Goal: Find specific page/section: Find specific page/section

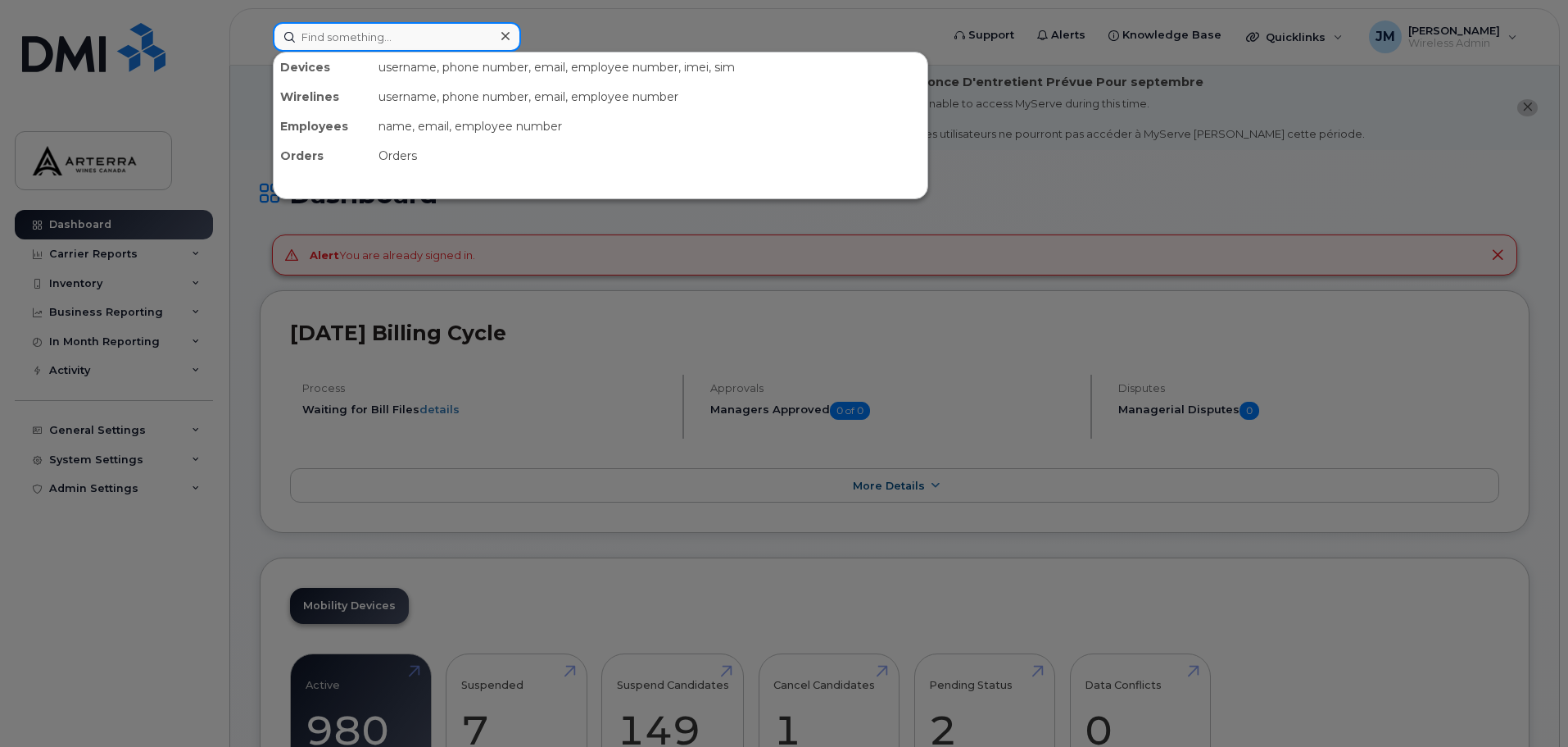
click at [388, 41] on input at bounding box center [397, 37] width 249 height 29
paste input "[PERSON_NAME]"
type input "[PERSON_NAME]"
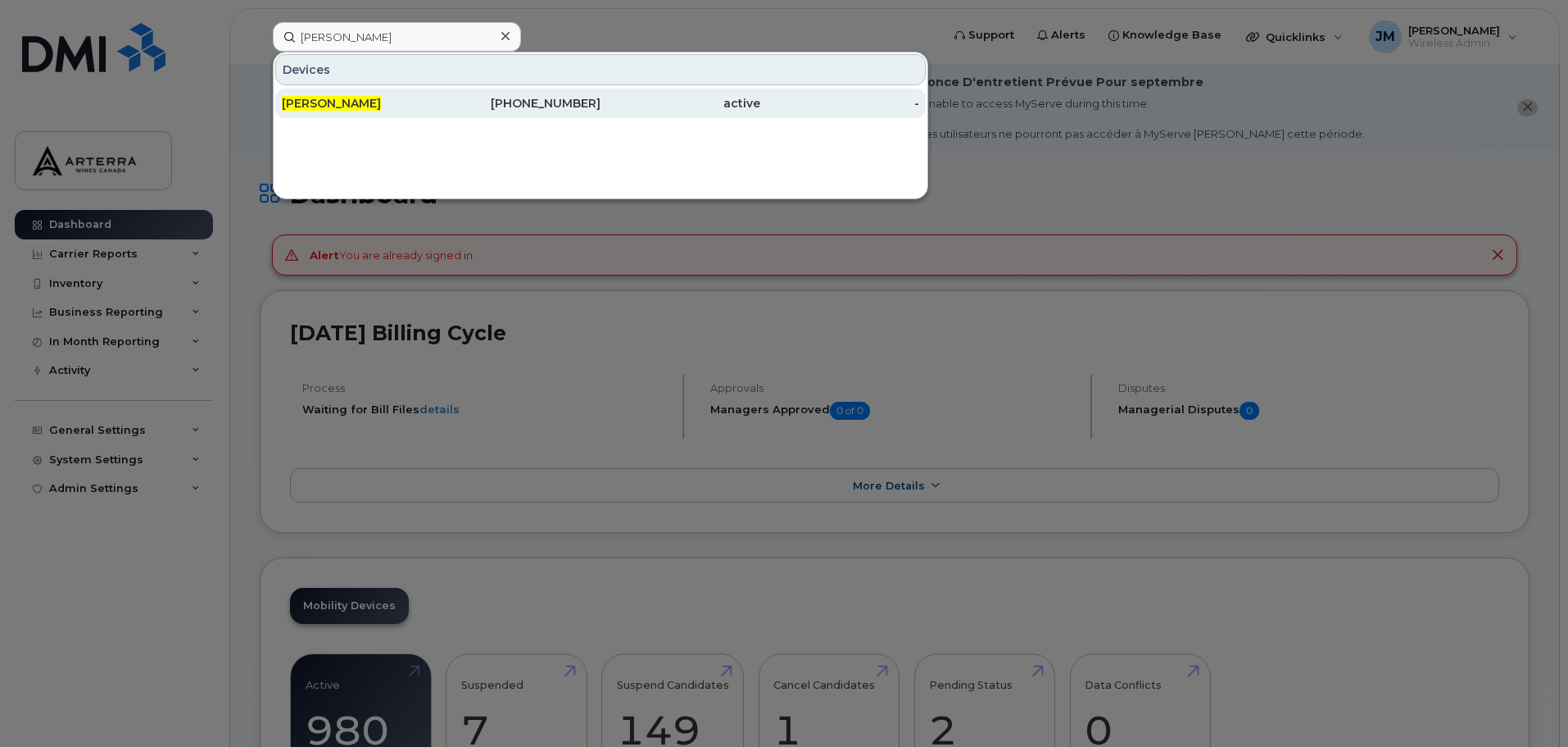
click at [322, 97] on span "[PERSON_NAME]" at bounding box center [331, 103] width 99 height 15
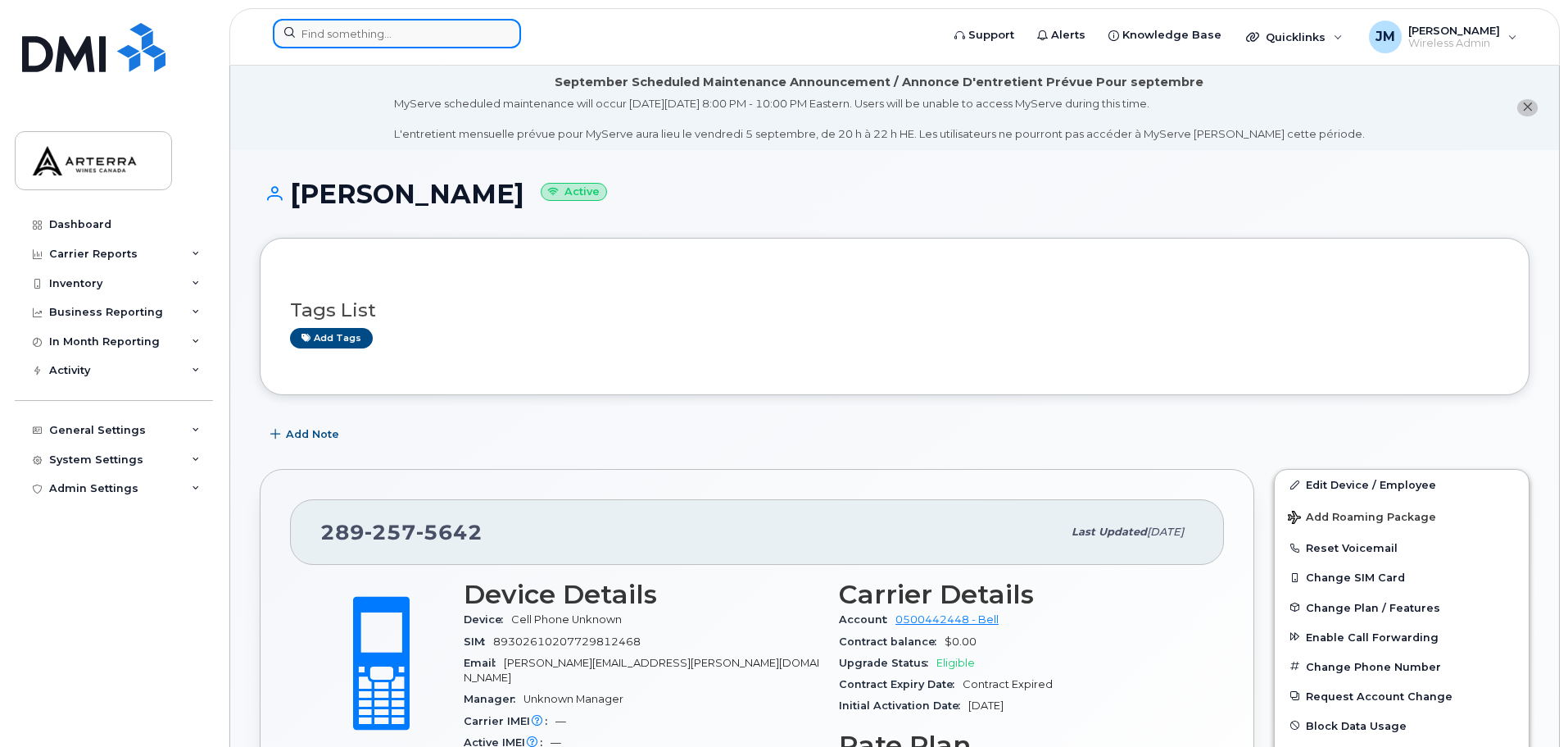
click at [456, 34] on input at bounding box center [397, 33] width 249 height 29
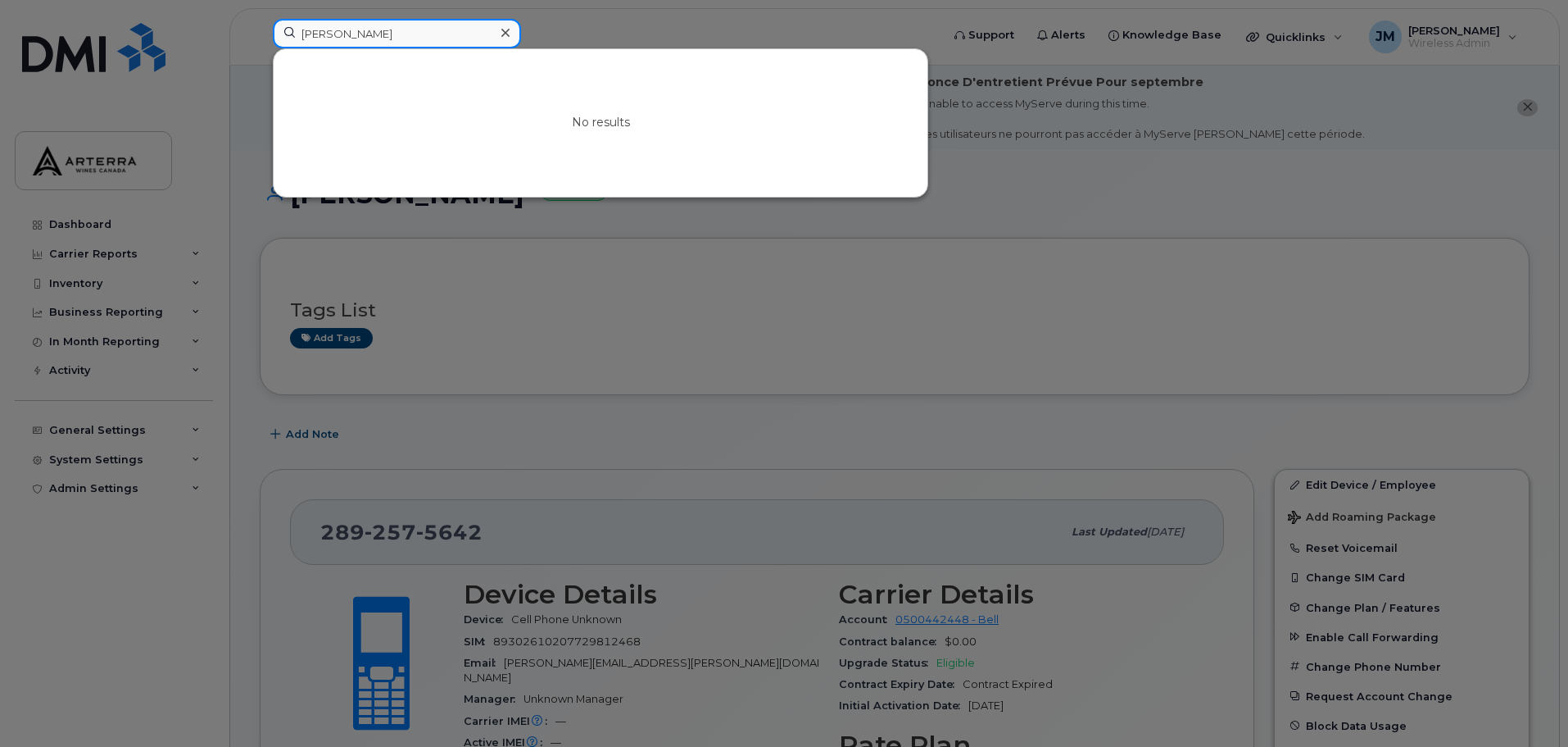
click at [374, 34] on input "[PERSON_NAME]" at bounding box center [397, 33] width 249 height 29
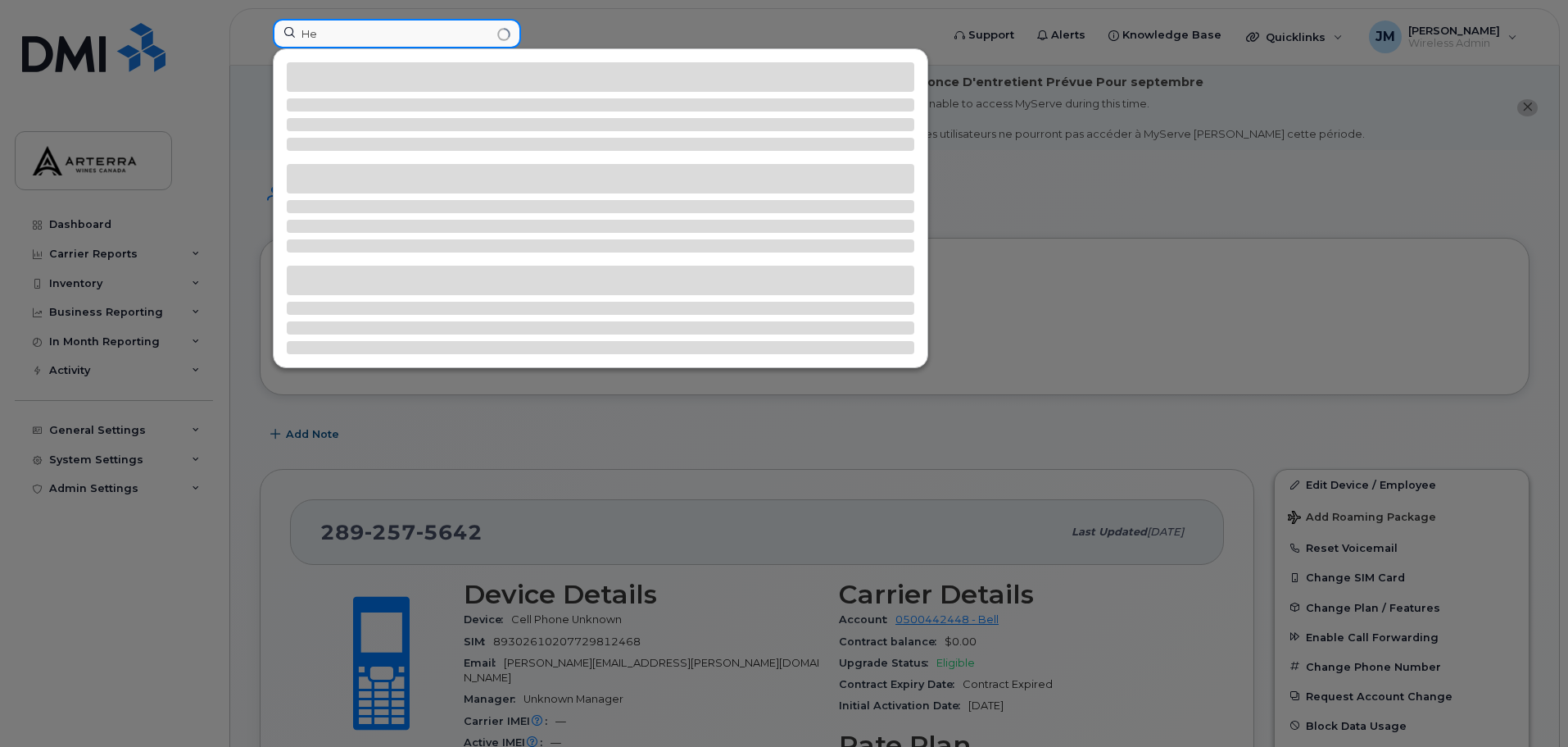
type input "H"
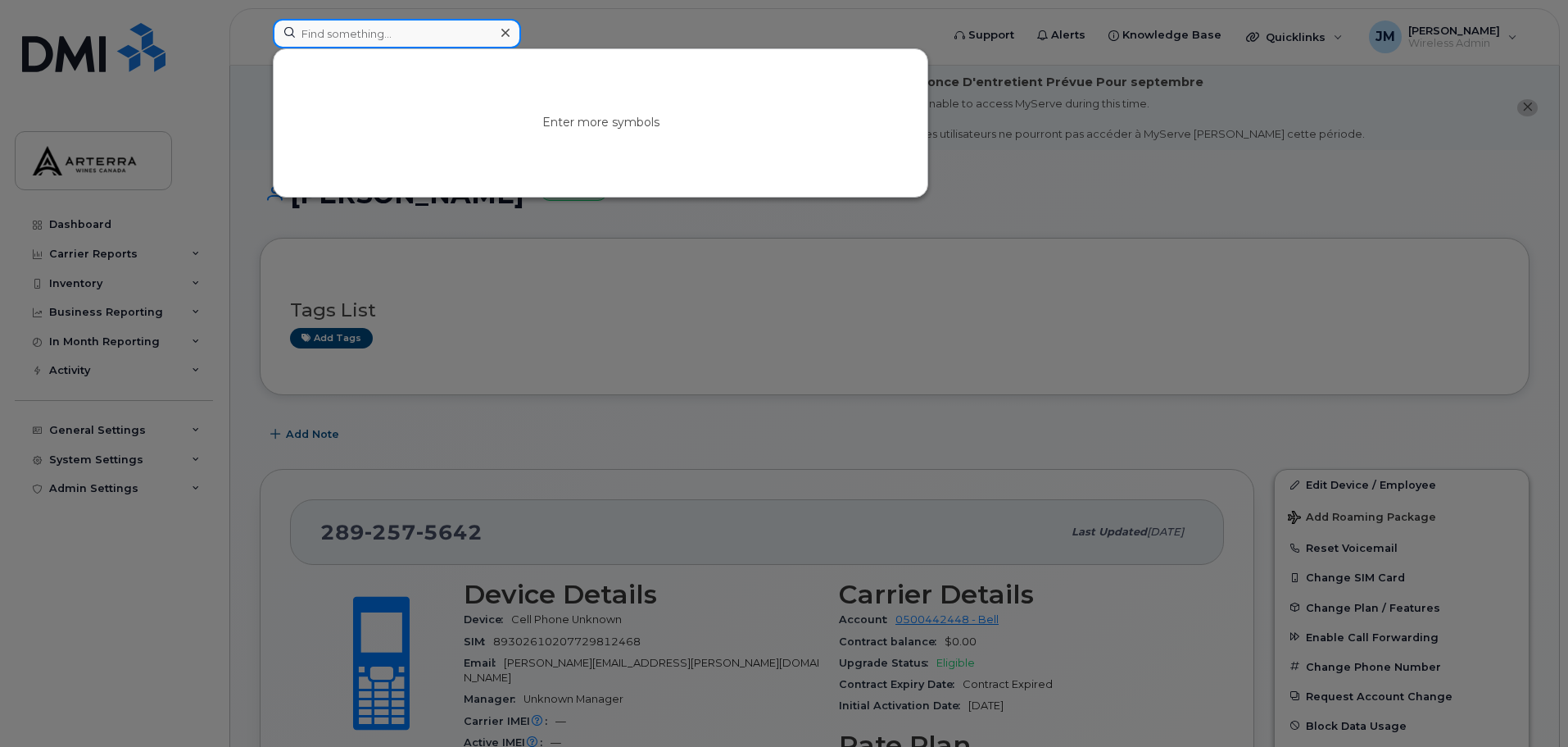
paste input "[PERSON_NAME]"
type input "[PERSON_NAME]"
